Goal: Find specific page/section: Find specific page/section

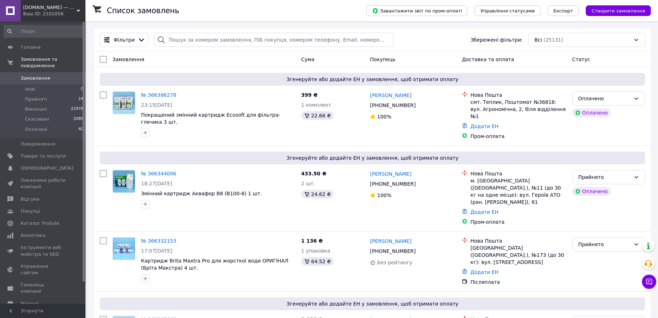
drag, startPoint x: 42, startPoint y: 75, endPoint x: 73, endPoint y: 65, distance: 32.6
click at [42, 75] on link "Замовлення 0" at bounding box center [44, 78] width 88 height 12
click at [57, 153] on span "Товари та послуги" at bounding box center [43, 156] width 45 height 6
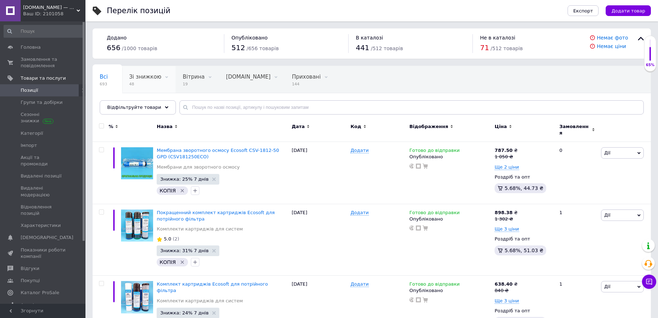
click at [143, 85] on span "48" at bounding box center [145, 84] width 32 height 5
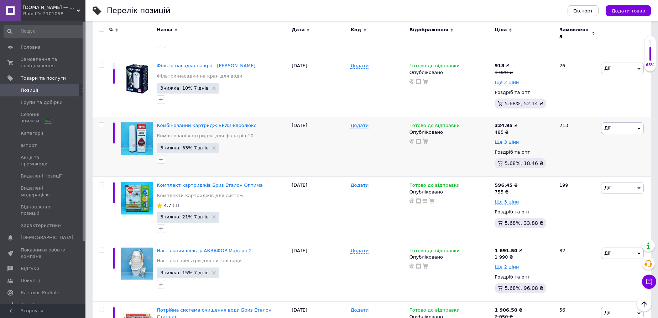
scroll to position [2919, 0]
